Goal: Find specific page/section

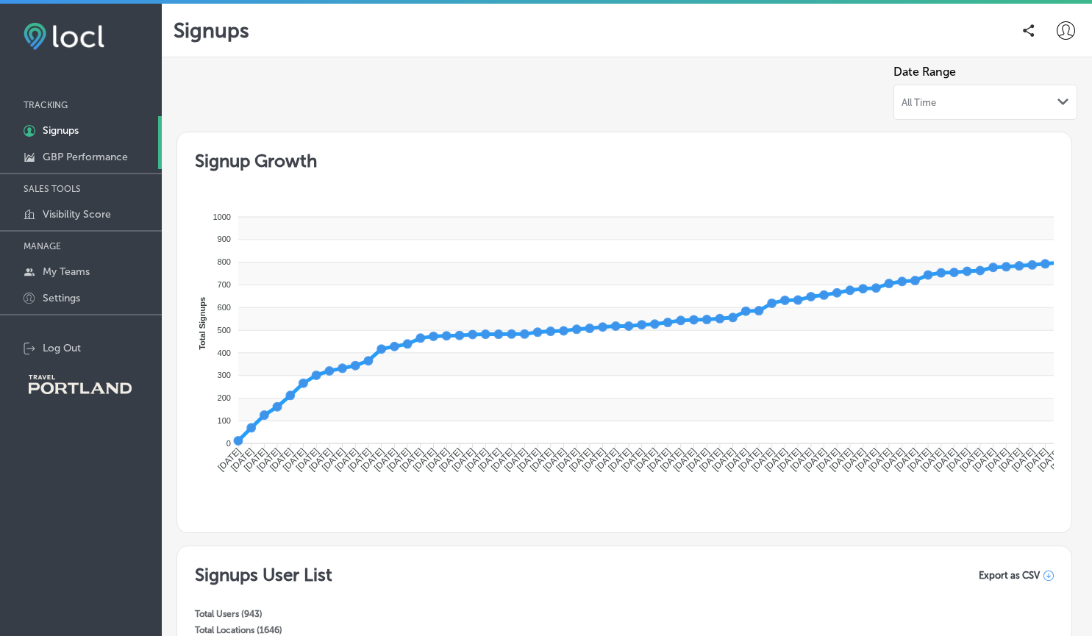
click at [111, 149] on link "GBP Performance" at bounding box center [81, 156] width 162 height 26
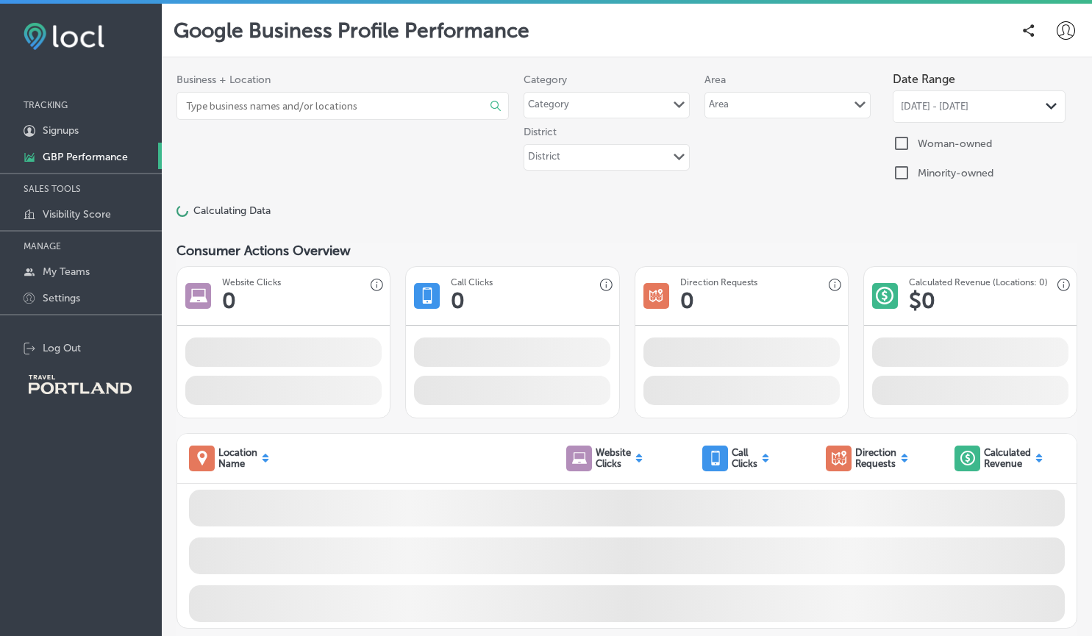
click at [442, 115] on input at bounding box center [322, 106] width 275 height 26
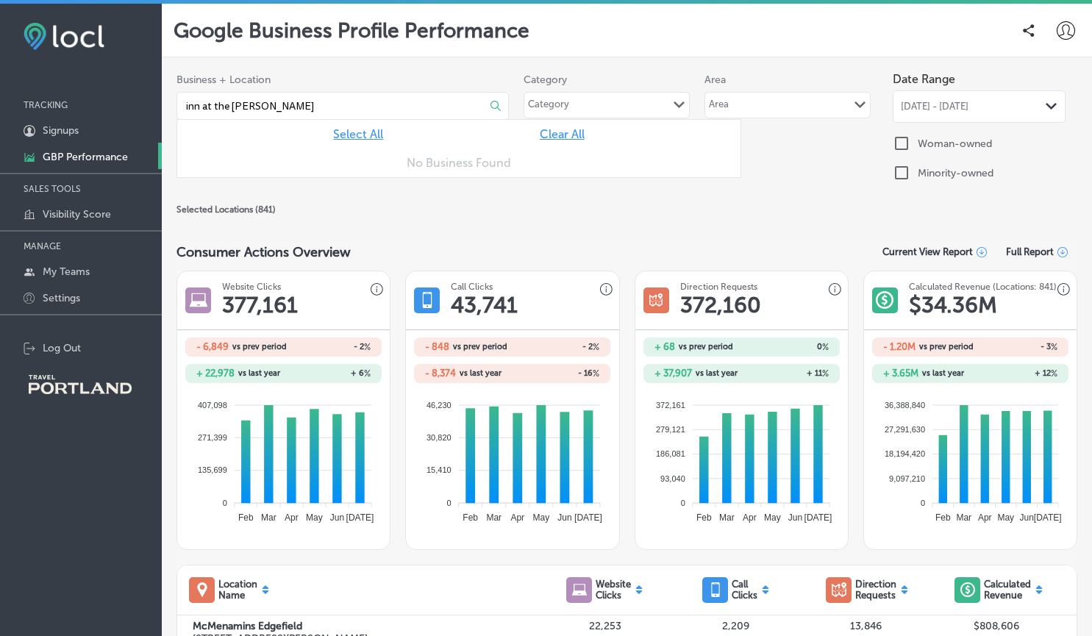
drag, startPoint x: 293, startPoint y: 104, endPoint x: 75, endPoint y: 105, distance: 217.7
click at [75, 105] on div "iconmonstr-menu-thin copy Created with Sketch. TRACKING 1C5FB5B5-4719-4D7E-806B…" at bounding box center [546, 322] width 1092 height 636
type input "extended stay"
